Goal: Transaction & Acquisition: Purchase product/service

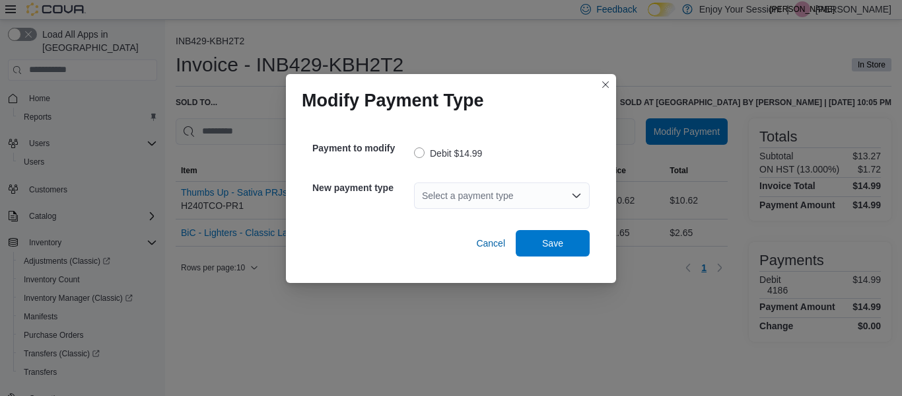
click at [563, 197] on div "Select a payment type" at bounding box center [502, 195] width 176 height 26
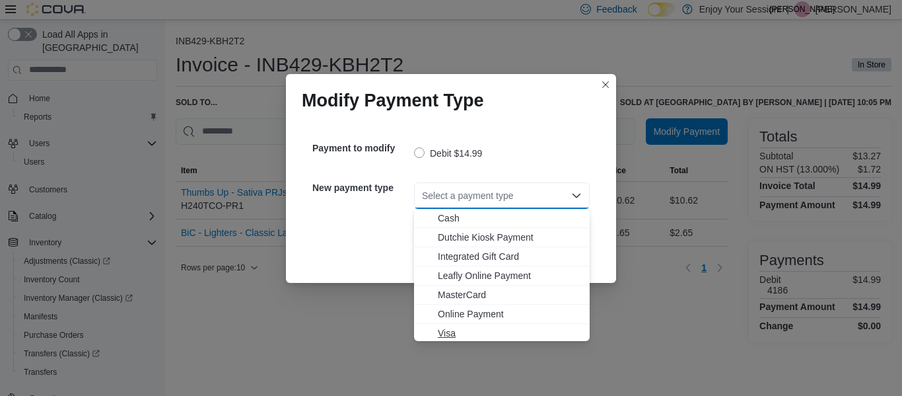
click at [448, 332] on span "Visa" at bounding box center [510, 332] width 144 height 13
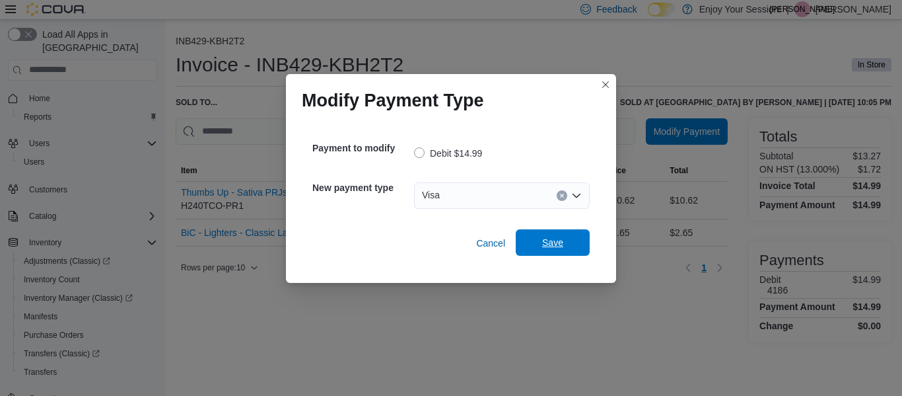
click at [562, 248] on span "Save" at bounding box center [552, 242] width 21 height 13
